Goal: Task Accomplishment & Management: Manage account settings

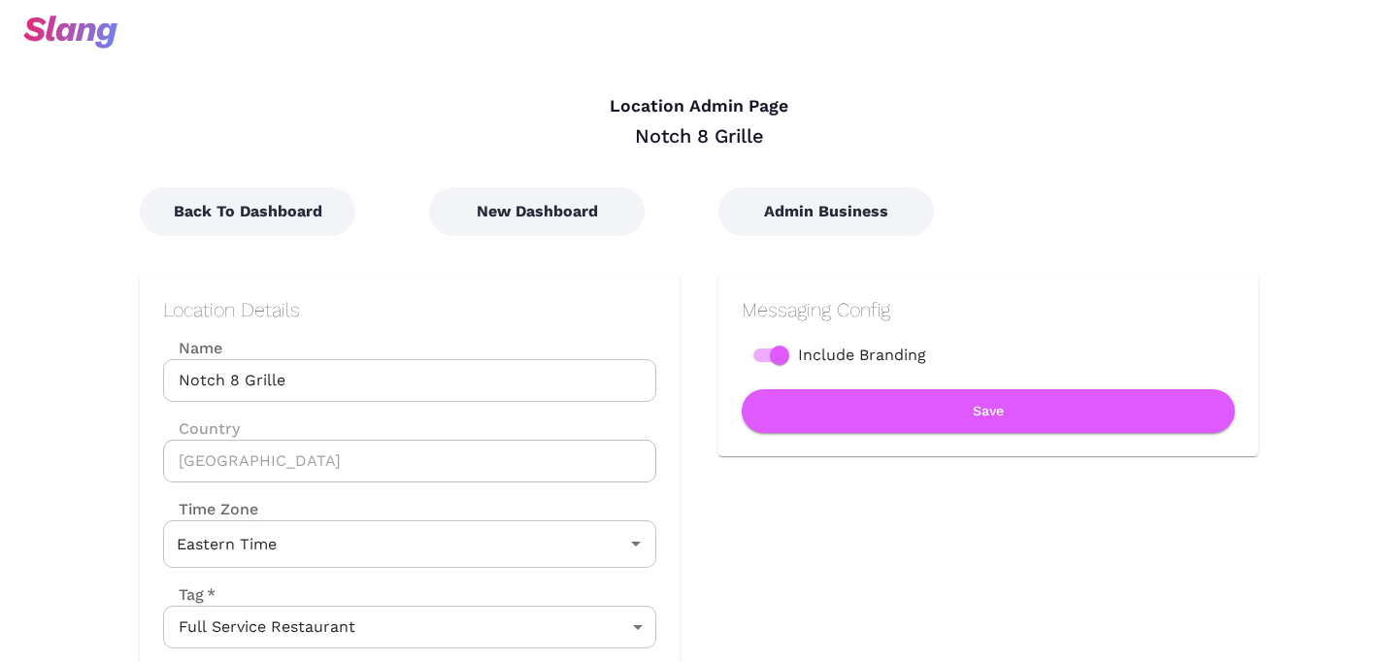
scroll to position [24, 0]
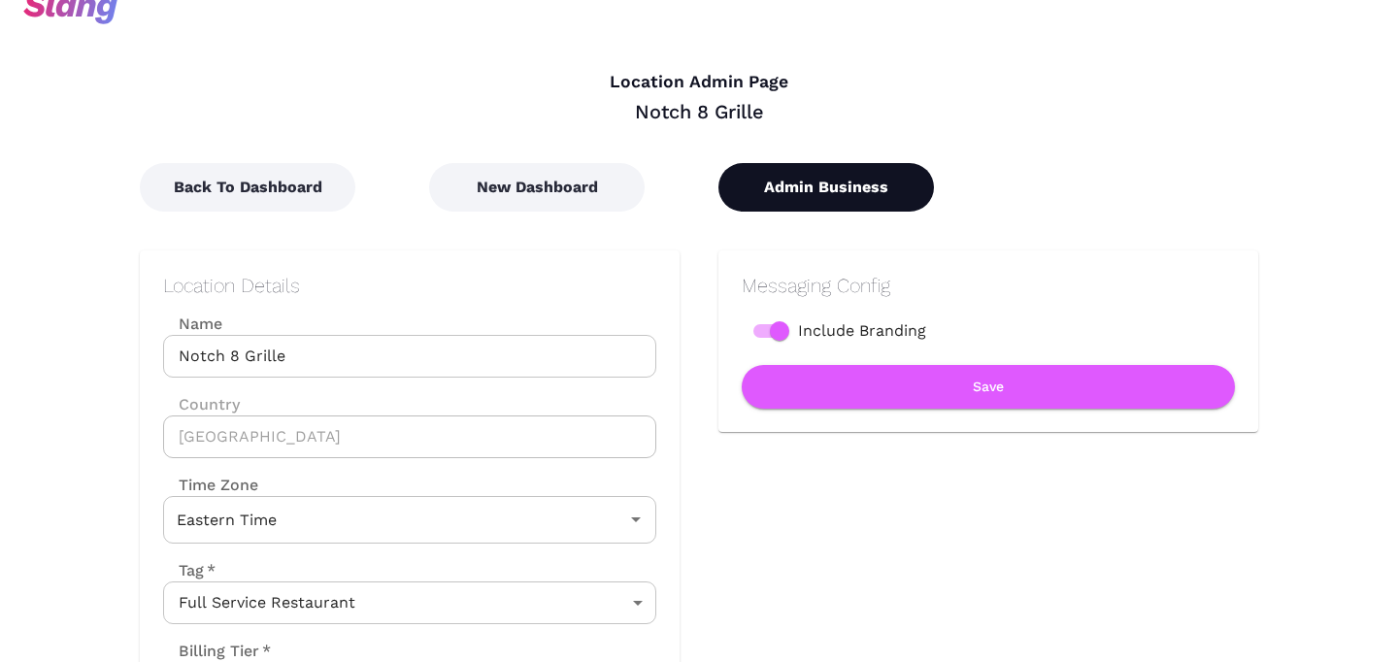
click at [857, 206] on button "Admin Business" at bounding box center [825, 187] width 215 height 49
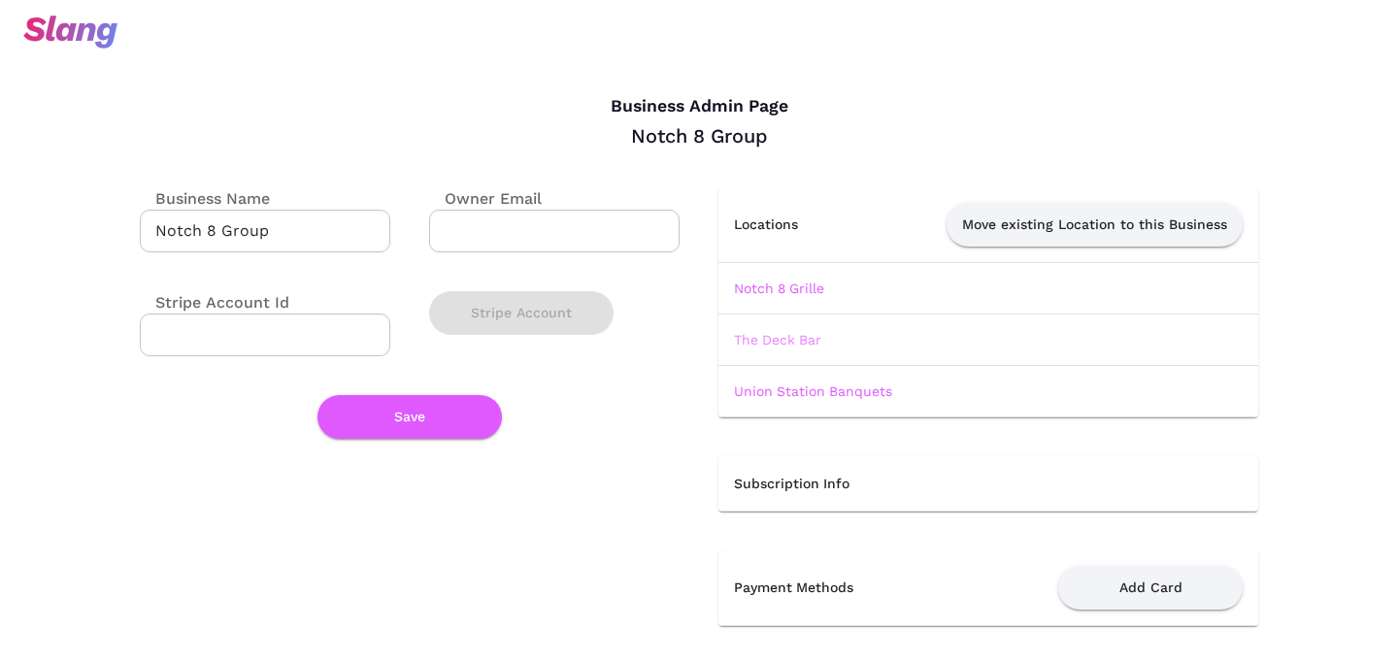
click at [789, 337] on link "The Deck Bar" at bounding box center [777, 340] width 87 height 16
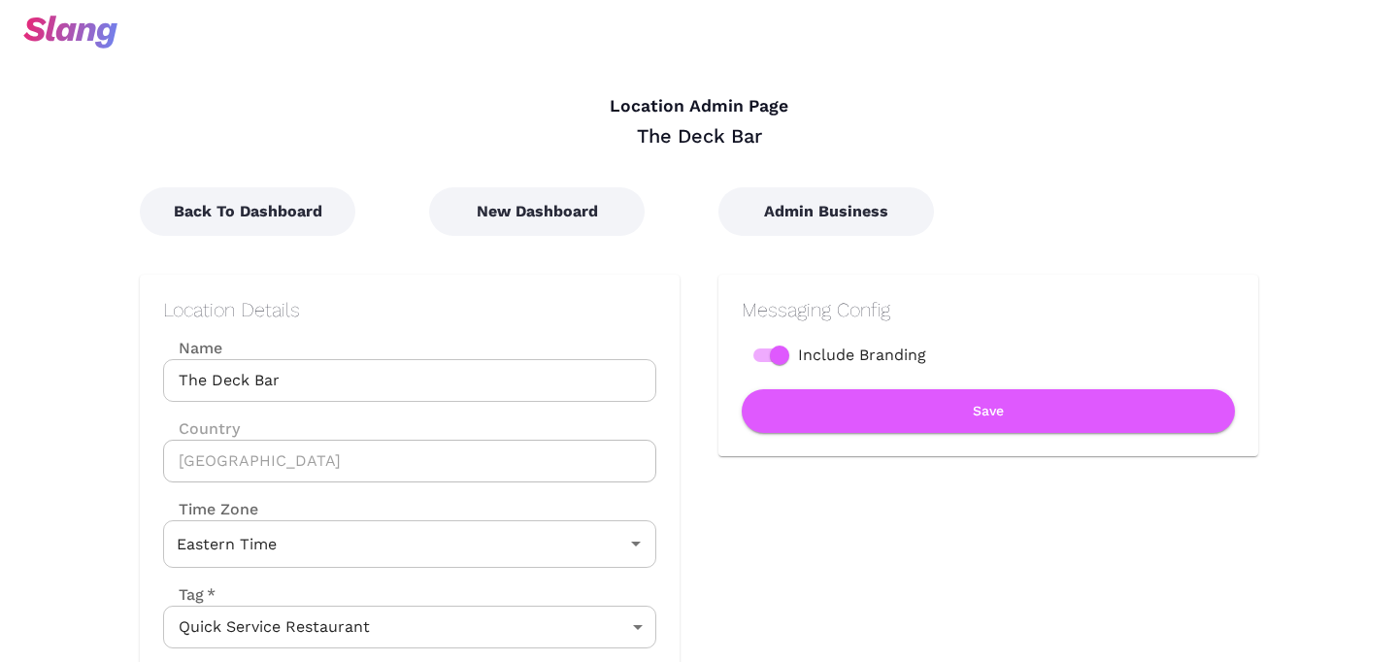
scroll to position [84, 0]
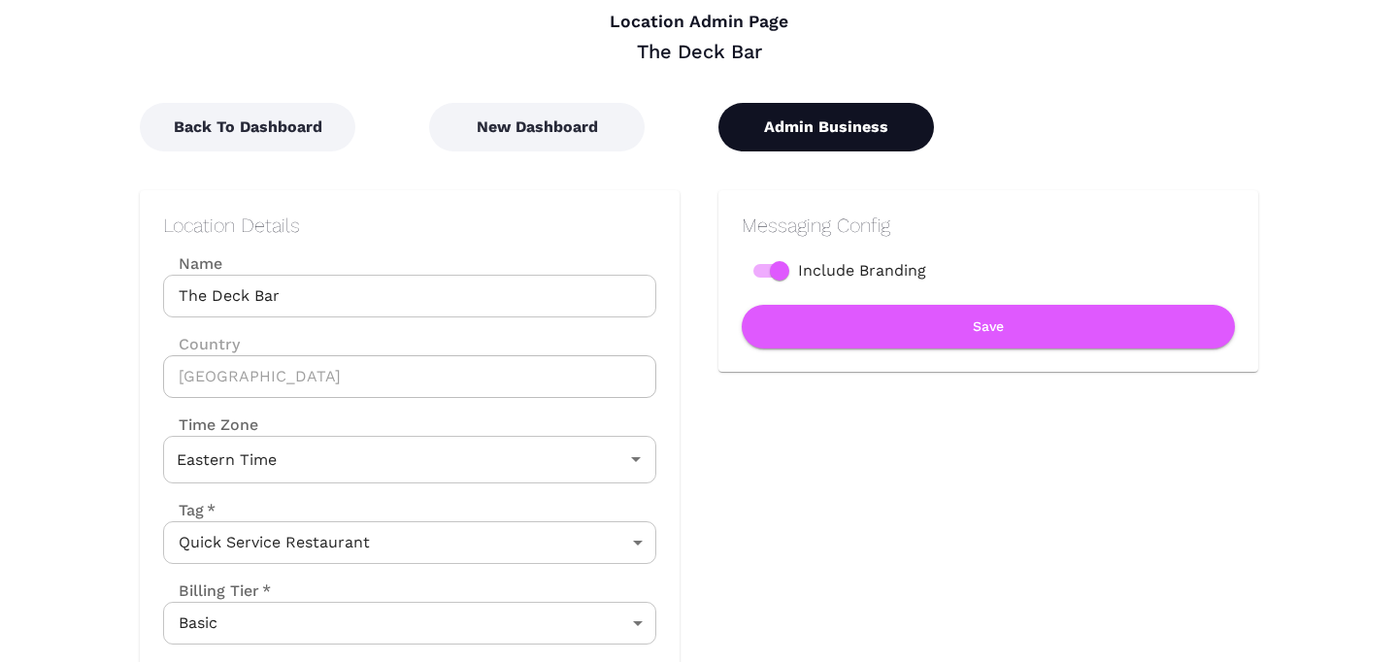
click at [816, 124] on button "Admin Business" at bounding box center [825, 127] width 215 height 49
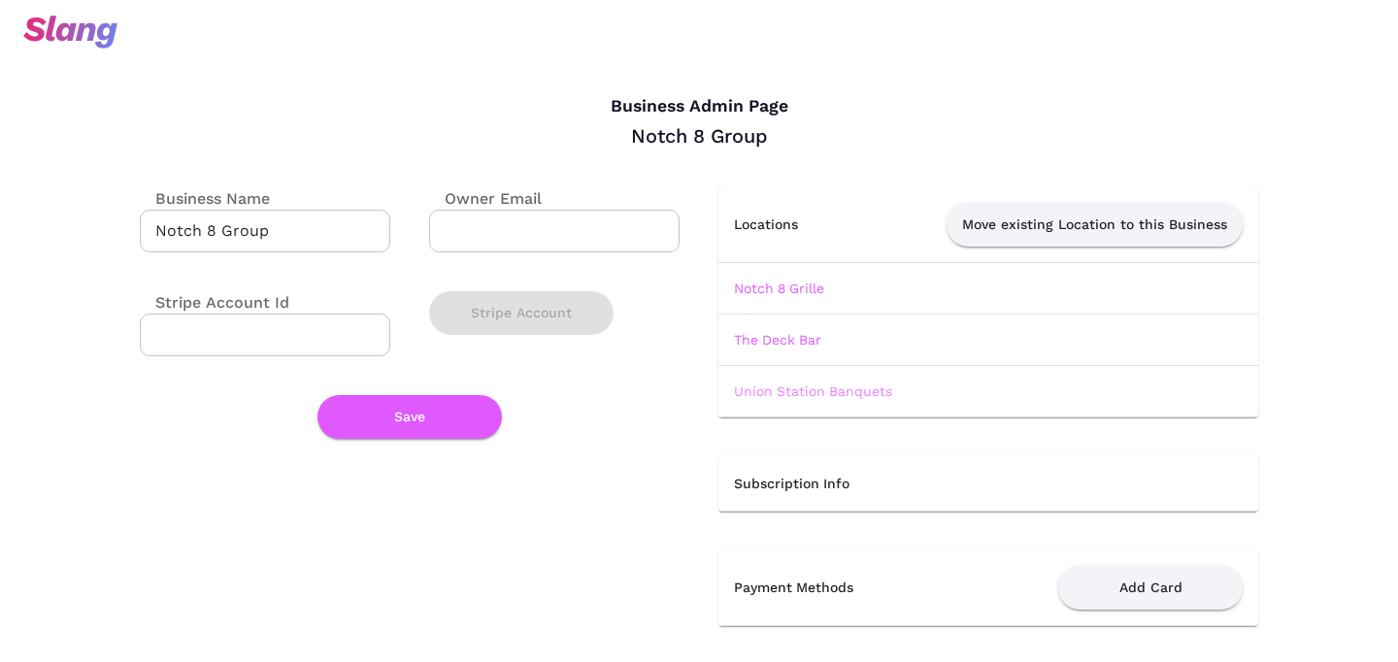
click at [809, 390] on link "Union Station Banquets" at bounding box center [813, 391] width 158 height 16
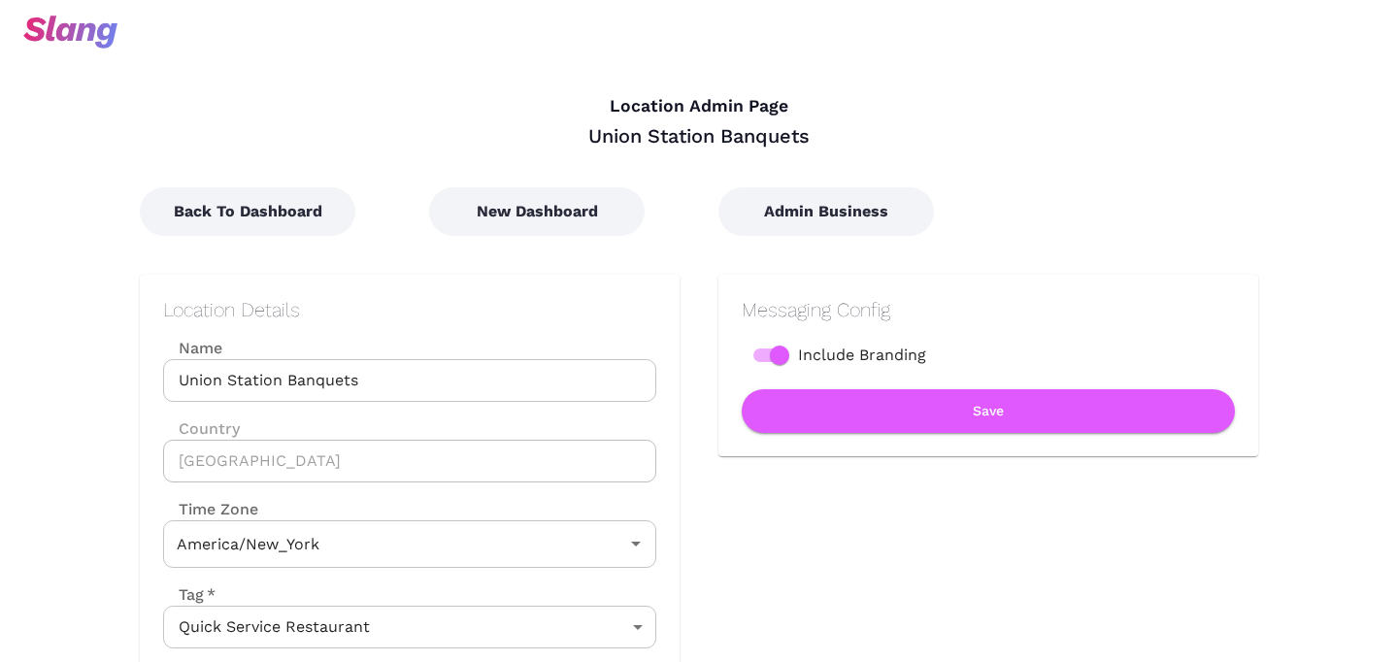
type input "Eastern Time"
